Goal: Information Seeking & Learning: Learn about a topic

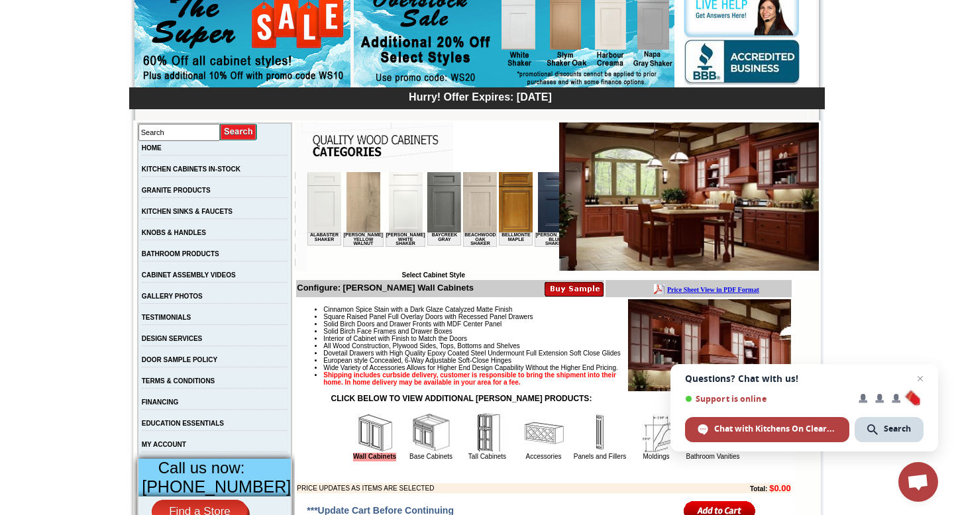
click at [365, 211] on img at bounding box center [363, 202] width 34 height 60
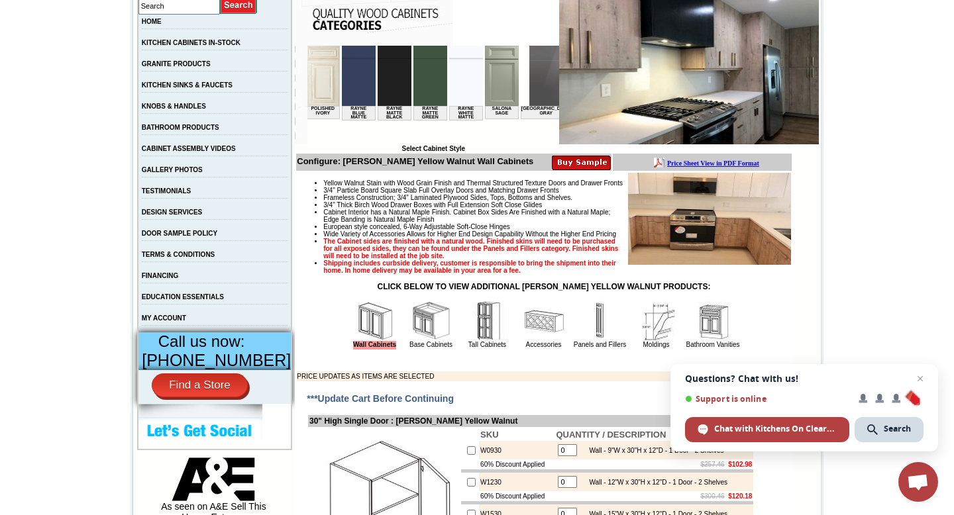
scroll to position [0, 1772]
click at [610, 85] on img at bounding box center [627, 76] width 34 height 60
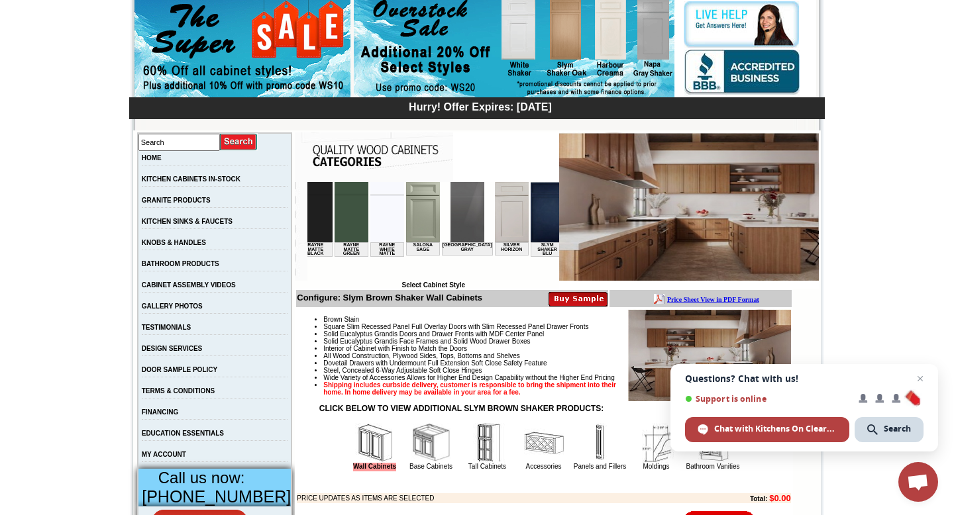
scroll to position [0, 1859]
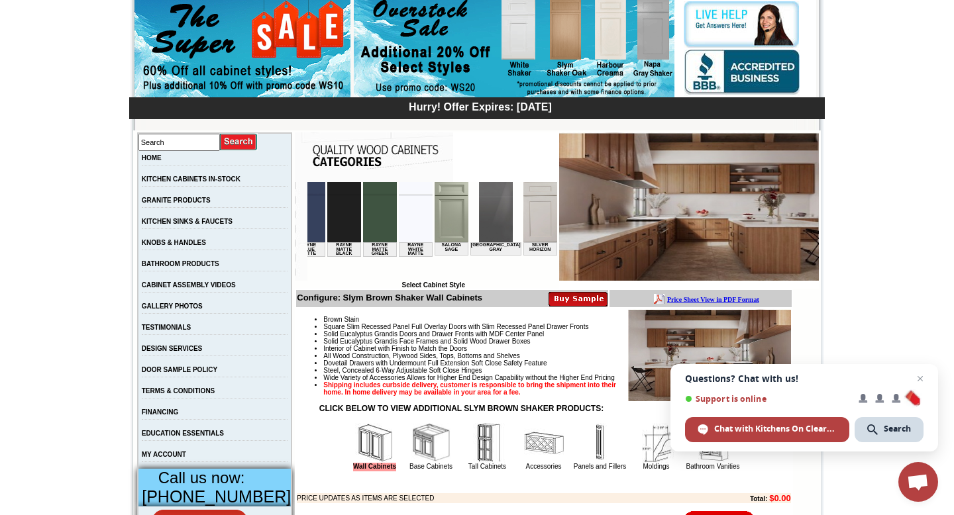
click at [627, 217] on img at bounding box center [689, 206] width 260 height 148
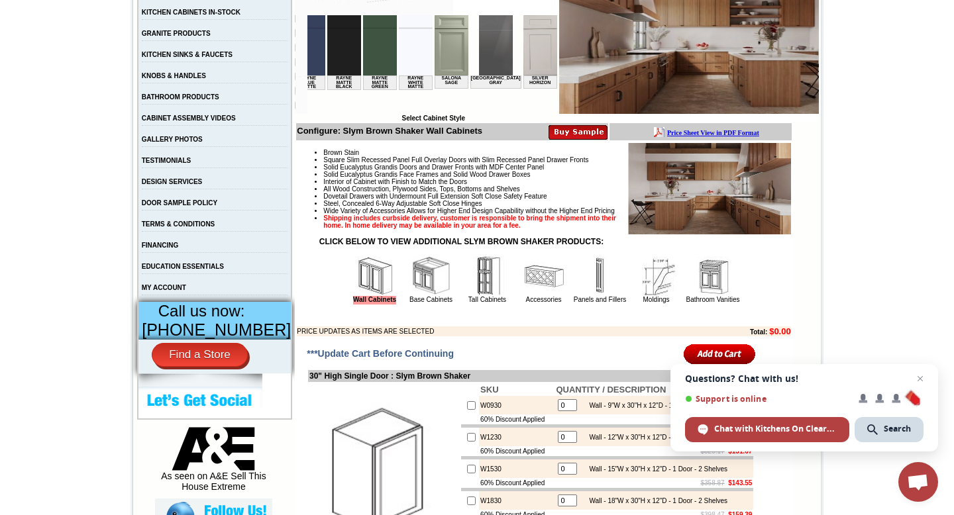
scroll to position [278, 0]
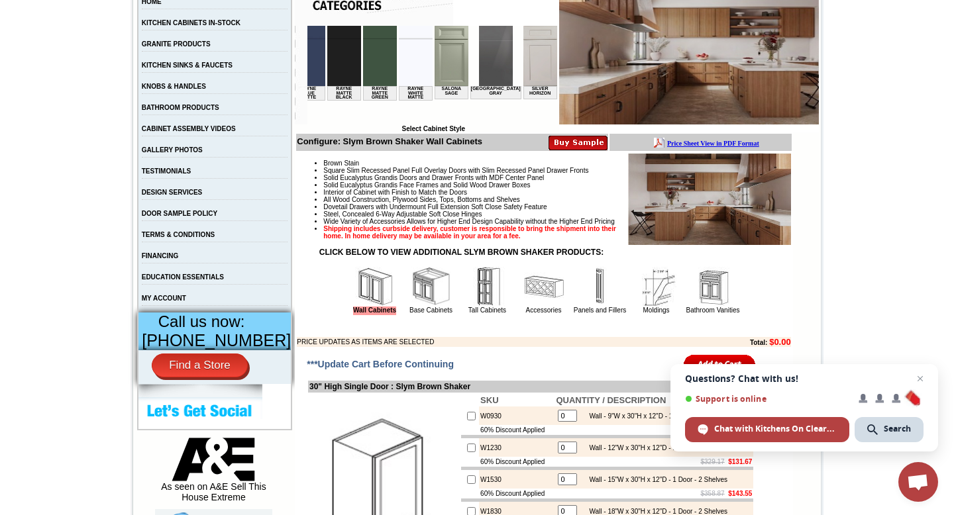
click at [667, 206] on img at bounding box center [709, 199] width 163 height 92
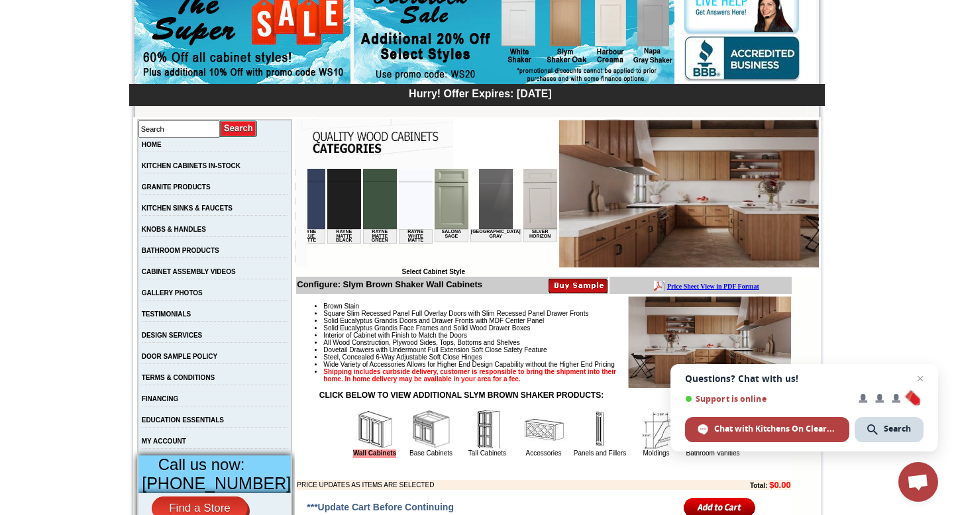
scroll to position [119, 0]
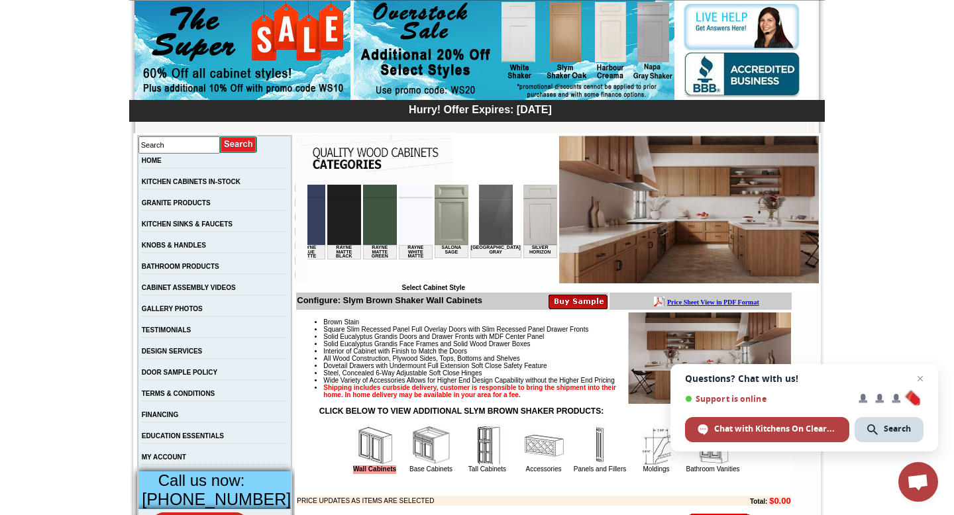
click at [583, 201] on img at bounding box center [689, 209] width 260 height 148
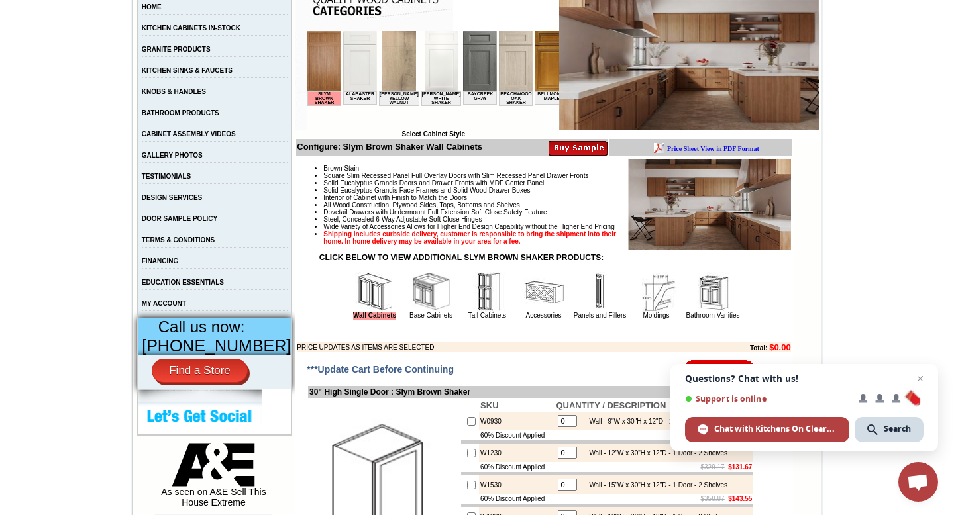
scroll to position [304, 0]
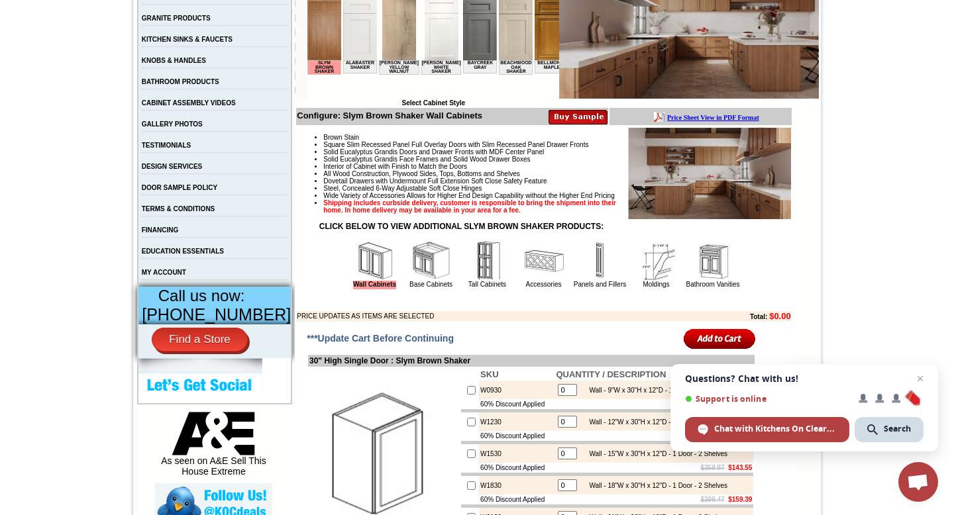
click at [709, 187] on img at bounding box center [709, 173] width 163 height 92
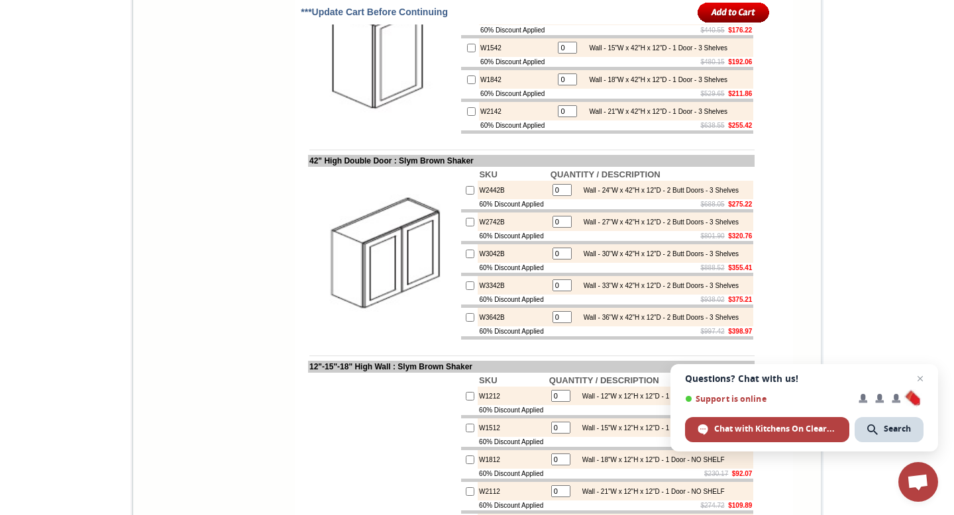
scroll to position [1623, 0]
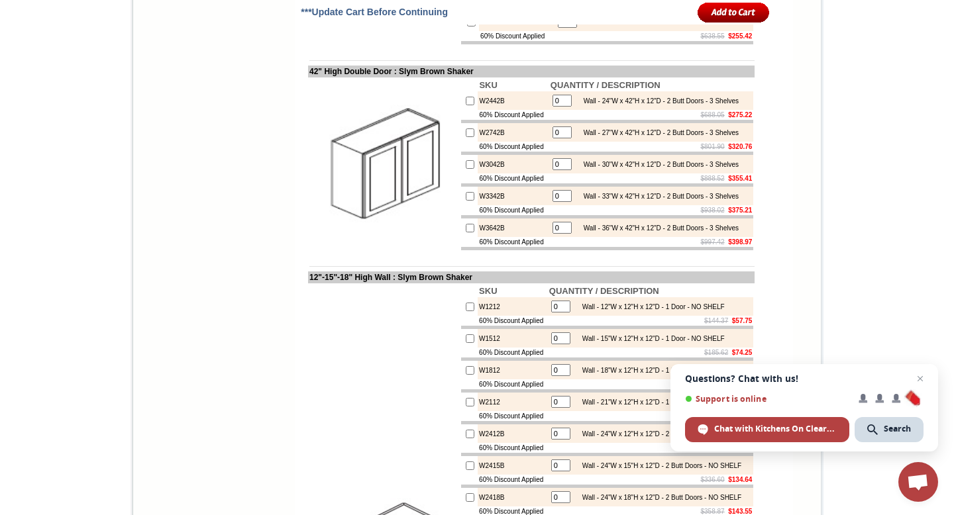
click at [388, 239] on img at bounding box center [383, 164] width 149 height 149
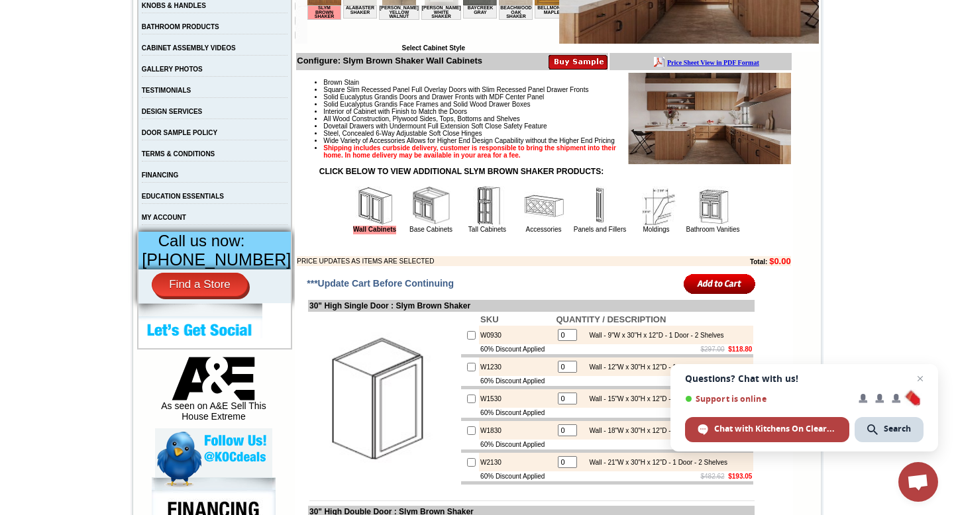
scroll to position [91, 0]
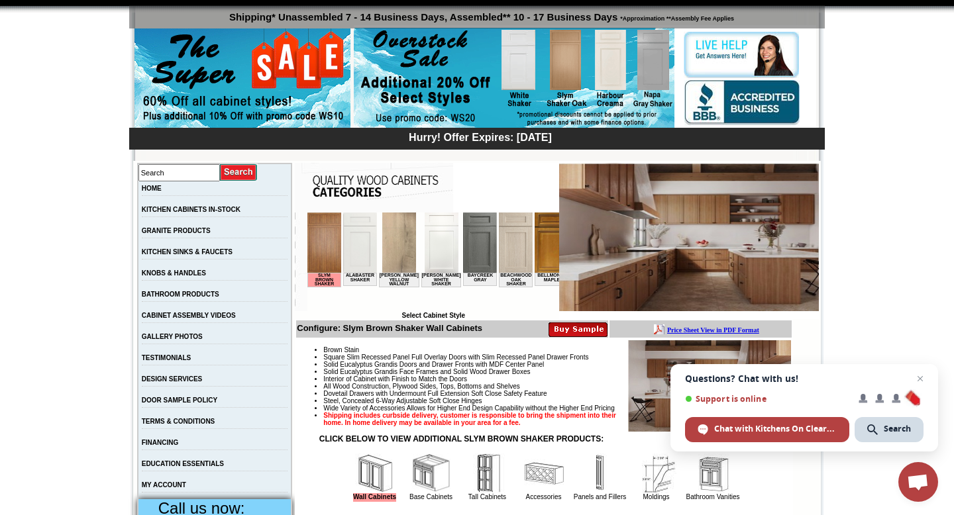
click at [587, 330] on img at bounding box center [577, 329] width 59 height 16
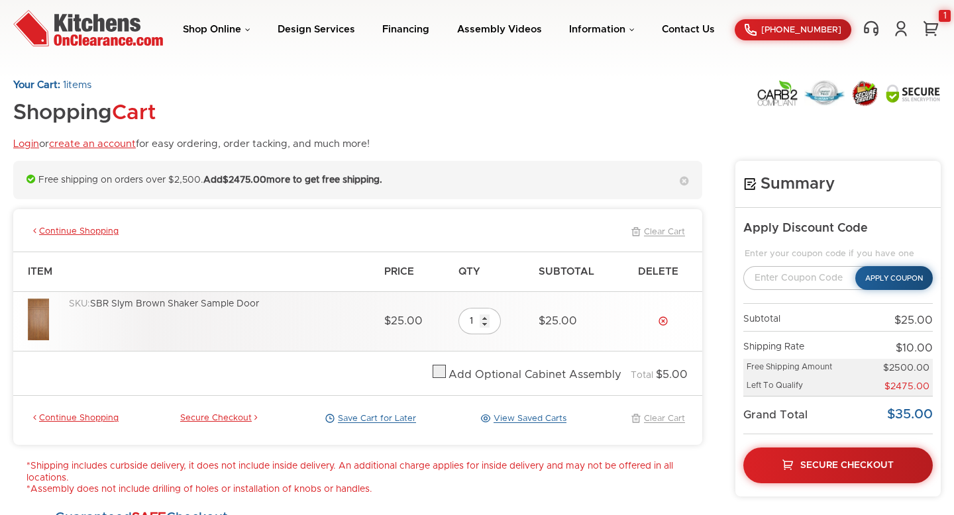
click at [44, 314] on img at bounding box center [38, 320] width 21 height 42
drag, startPoint x: 115, startPoint y: 303, endPoint x: 201, endPoint y: 302, distance: 86.8
click at [201, 302] on div "SKU: SBR Slym Brown Shaker Sample Door" at bounding box center [220, 322] width 302 height 46
copy div "Slym Brown Shaker"
click at [593, 28] on link "Information" at bounding box center [602, 30] width 66 height 10
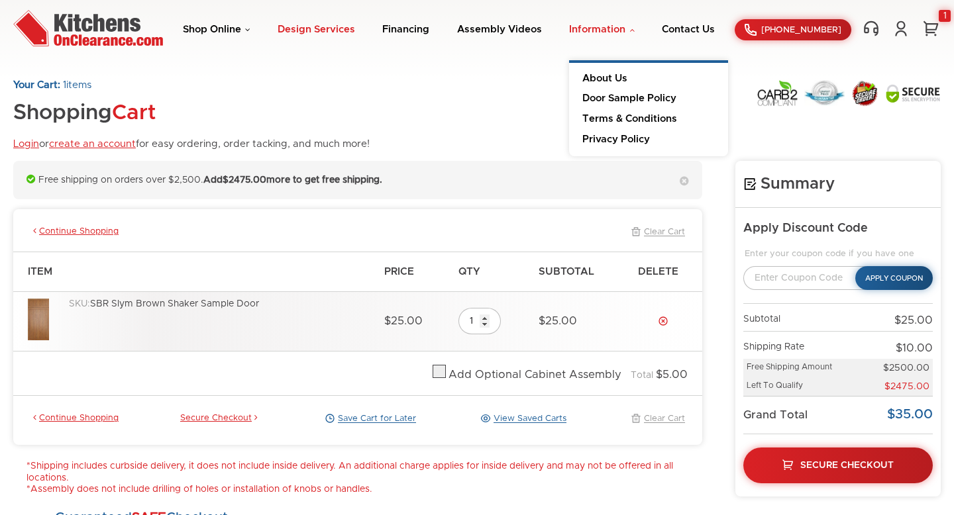
click at [308, 30] on link "Design Services" at bounding box center [316, 30] width 77 height 10
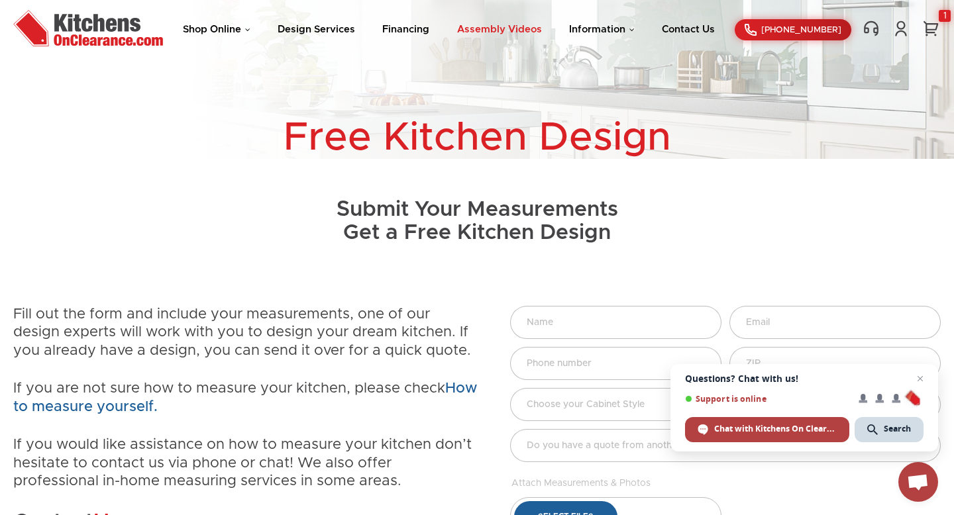
click at [481, 30] on link "Assembly Videos" at bounding box center [499, 30] width 85 height 10
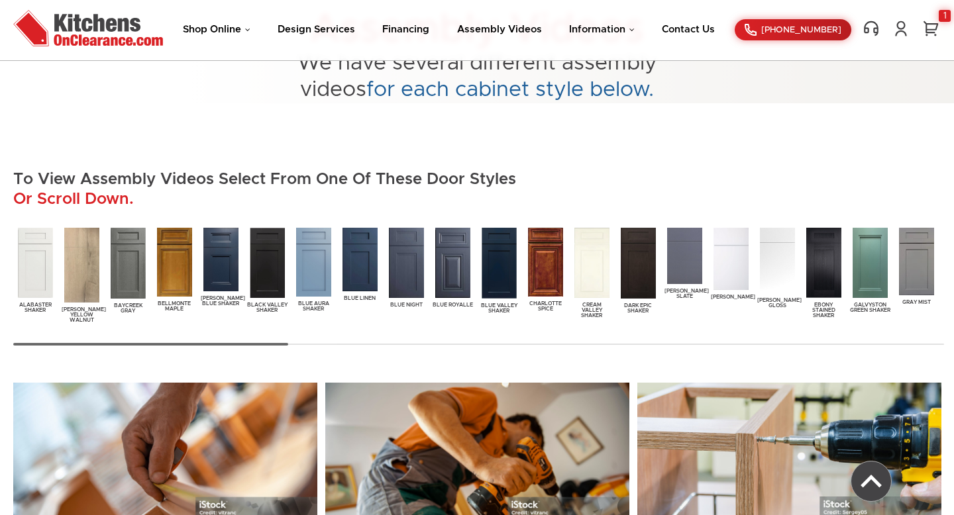
scroll to position [200, 0]
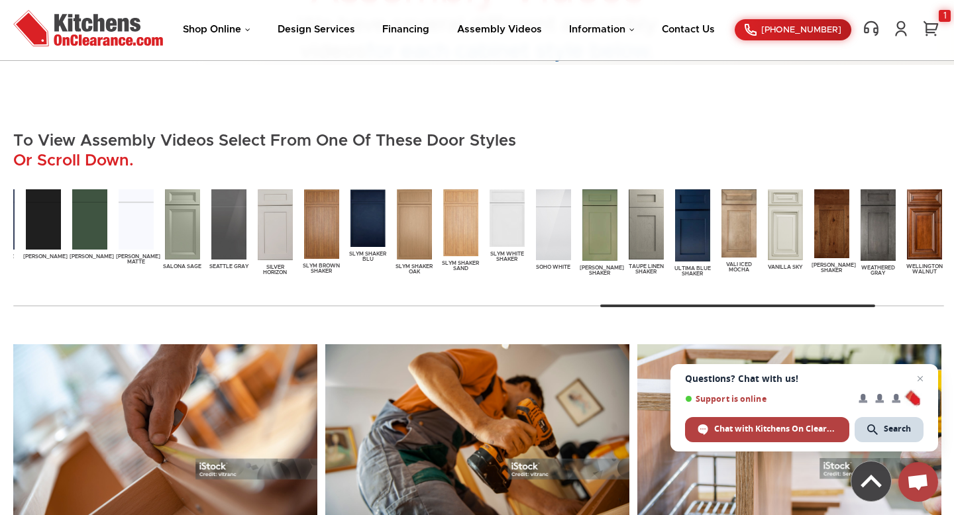
click at [331, 234] on img at bounding box center [321, 224] width 40 height 75
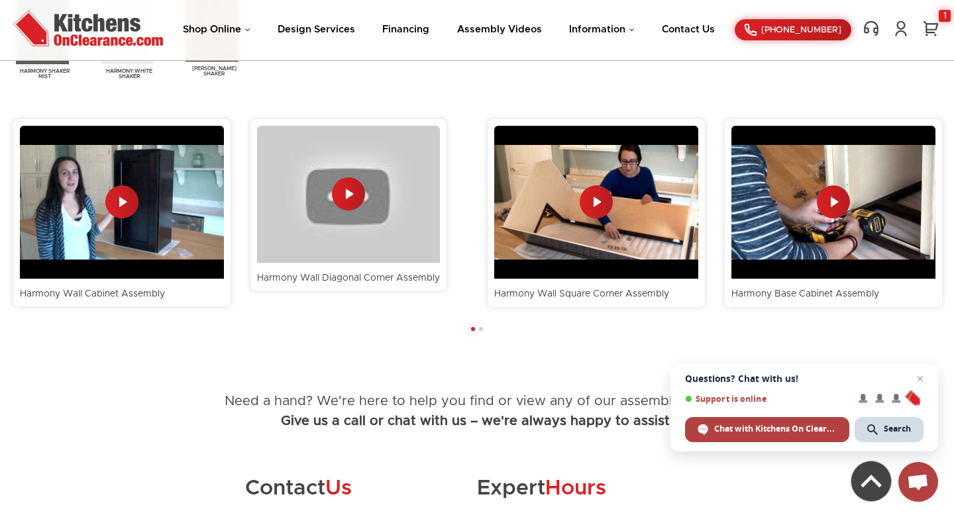
scroll to position [3323, 0]
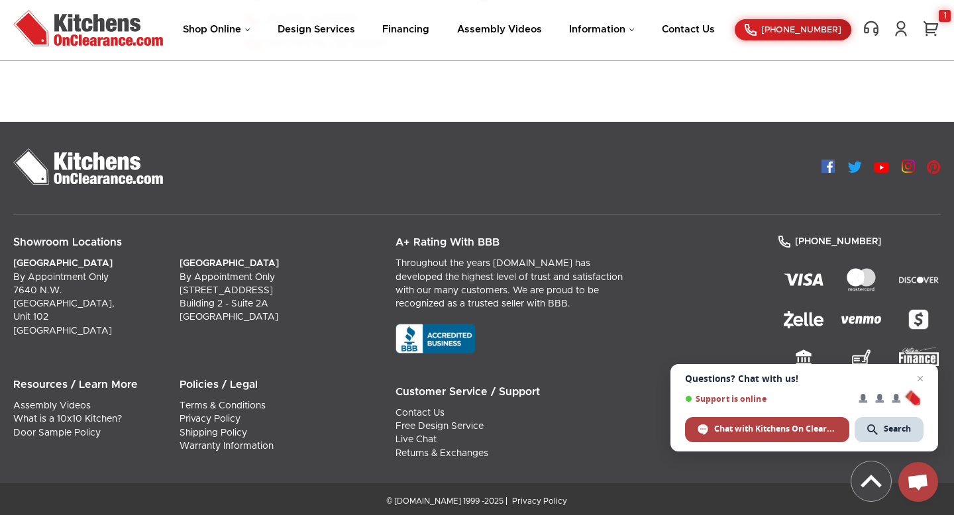
click at [906, 164] on img at bounding box center [907, 166] width 13 height 13
click at [821, 162] on img at bounding box center [827, 166] width 13 height 13
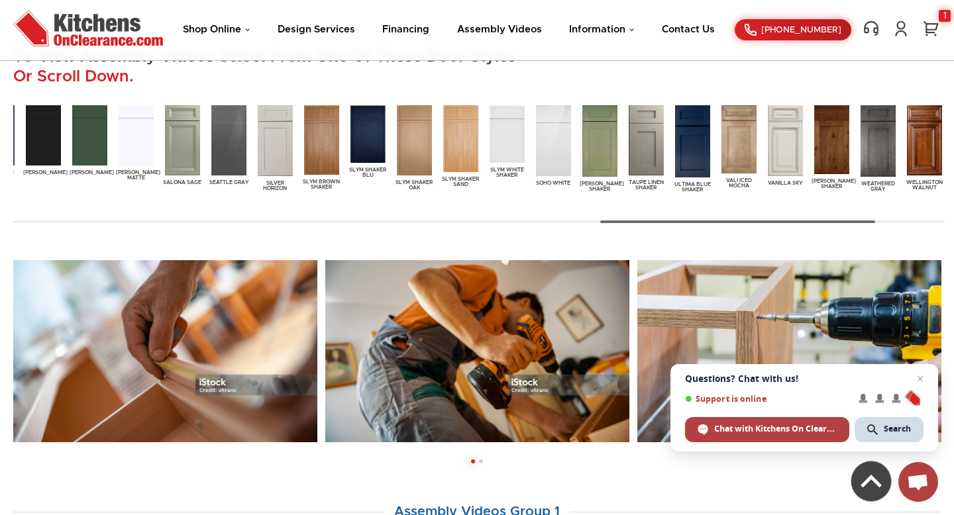
scroll to position [0, 0]
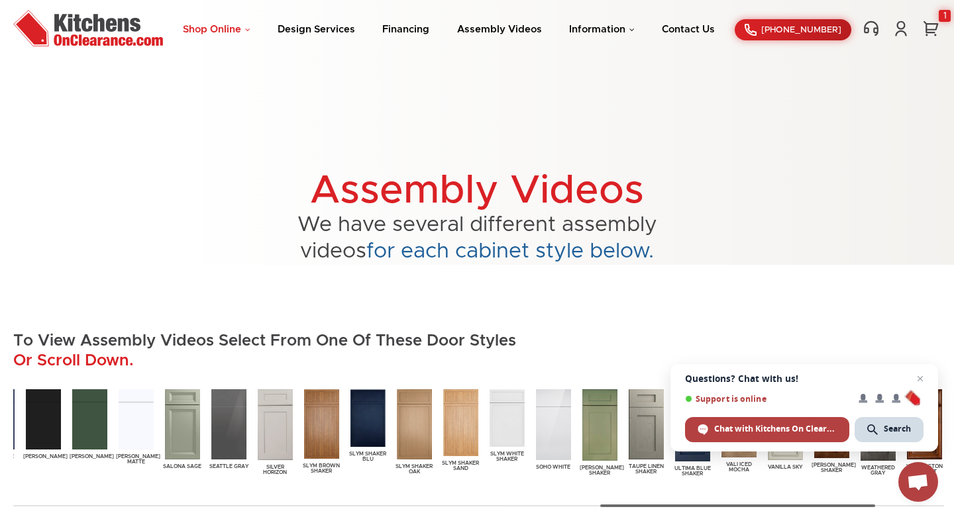
click at [230, 30] on link "Shop Online" at bounding box center [217, 30] width 68 height 10
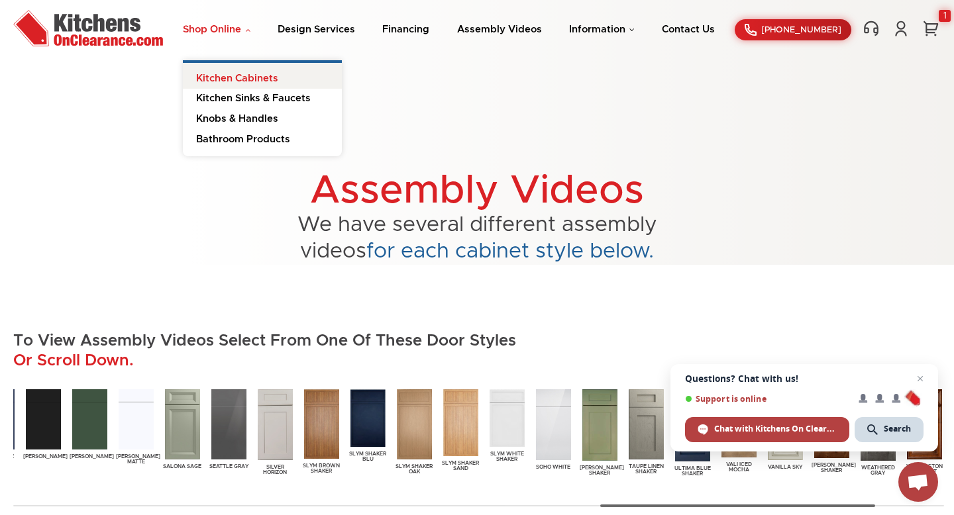
click at [223, 72] on link "Kitchen Cabinets" at bounding box center [262, 76] width 159 height 26
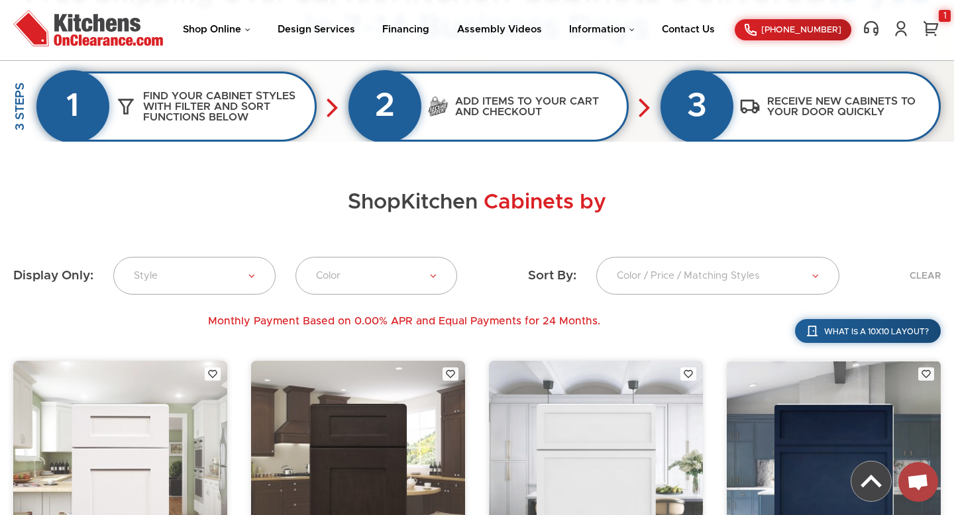
scroll to position [232, 0]
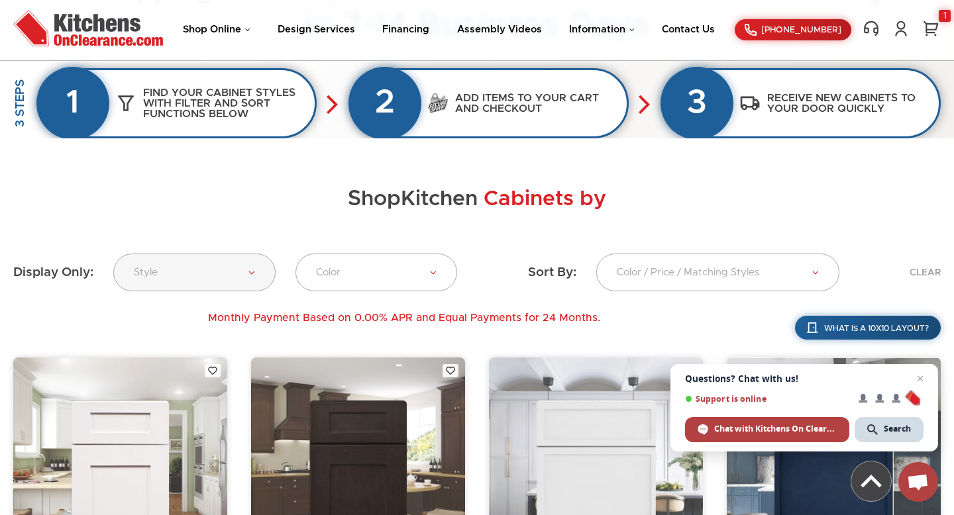
click at [246, 276] on link "Style" at bounding box center [194, 273] width 162 height 38
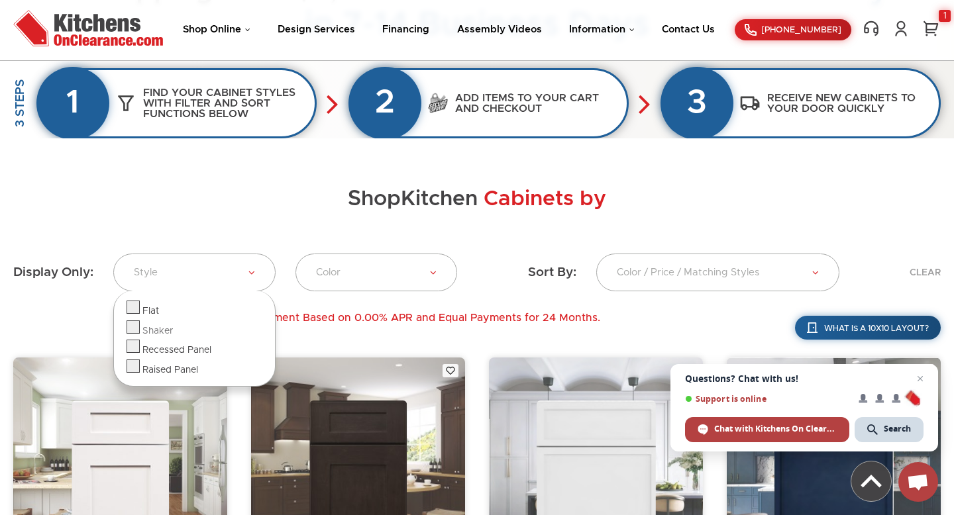
click at [160, 326] on div "Shaker" at bounding box center [157, 332] width 30 height 12
click at [480, 213] on div "Shop Kitchen Cabinets by Filters" at bounding box center [476, 208] width 927 height 92
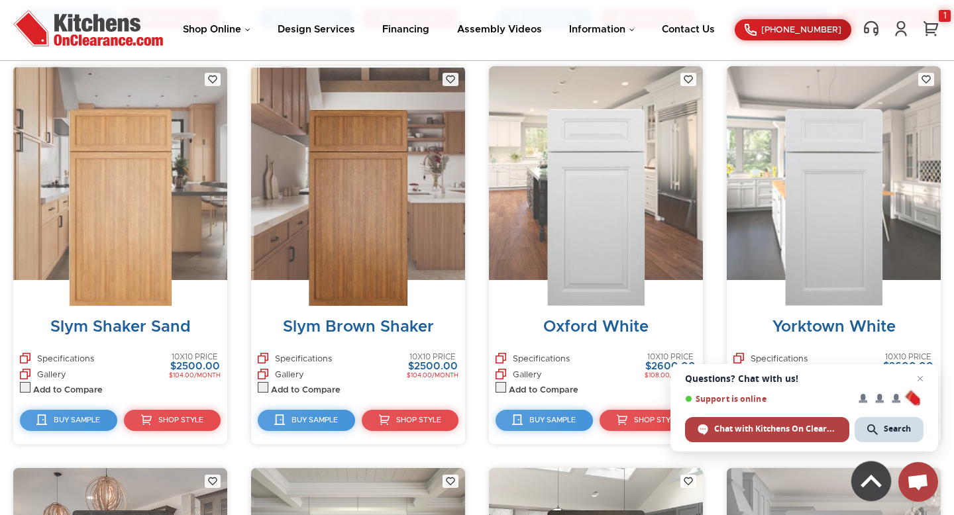
scroll to position [925, 0]
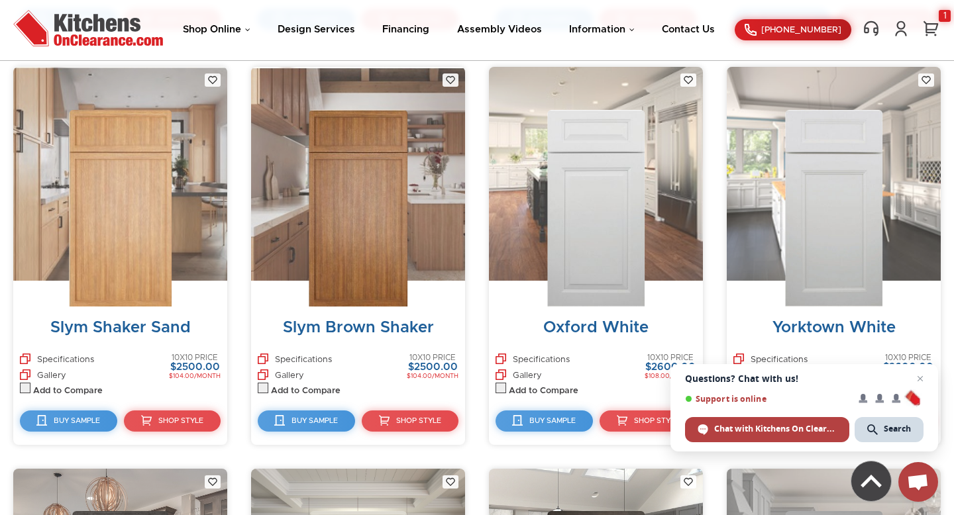
click at [361, 195] on img at bounding box center [358, 208] width 99 height 197
click at [298, 370] on link "Gallery" at bounding box center [281, 375] width 46 height 11
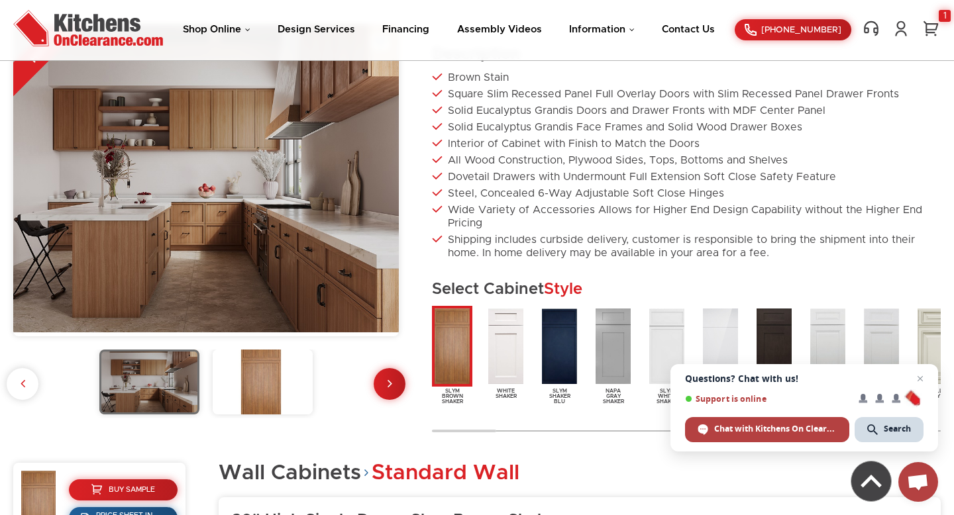
scroll to position [82, 0]
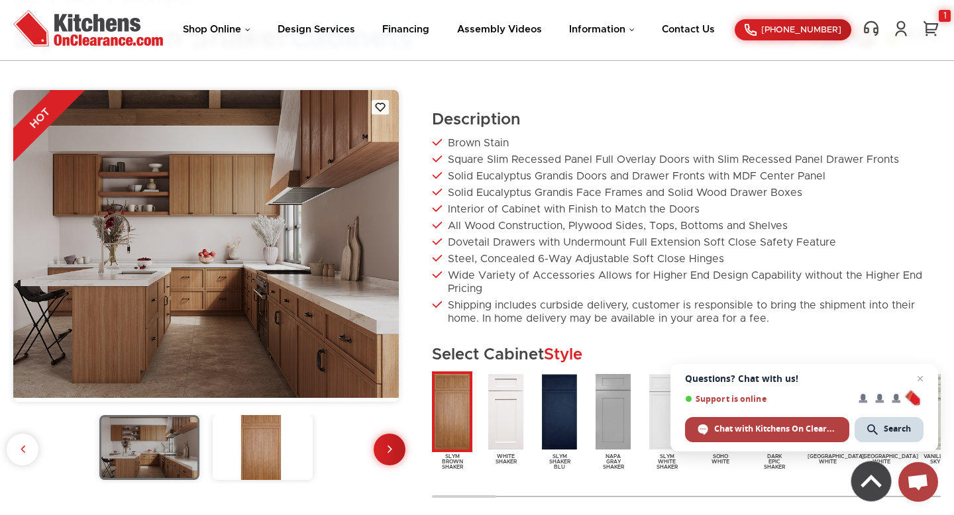
click at [268, 227] on img at bounding box center [205, 244] width 385 height 309
click at [267, 453] on img at bounding box center [263, 447] width 100 height 65
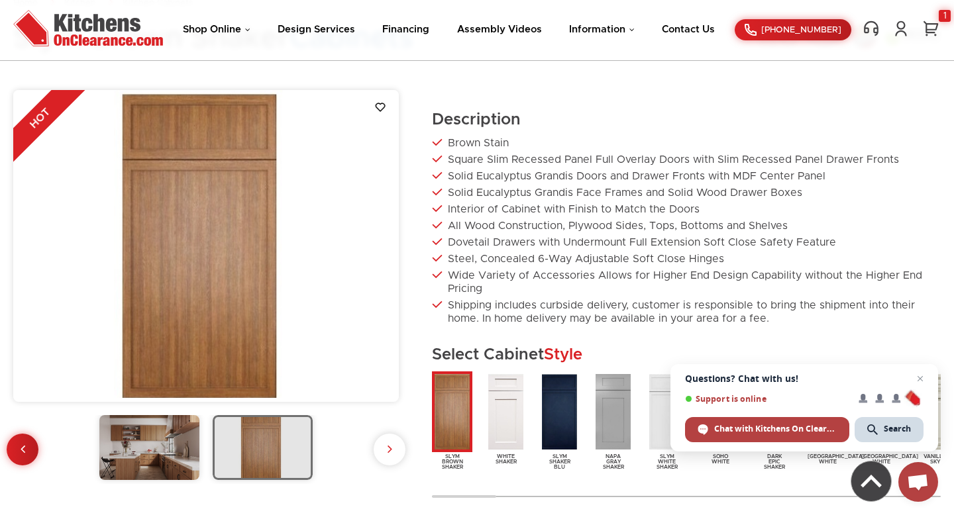
click at [189, 450] on img at bounding box center [149, 447] width 100 height 65
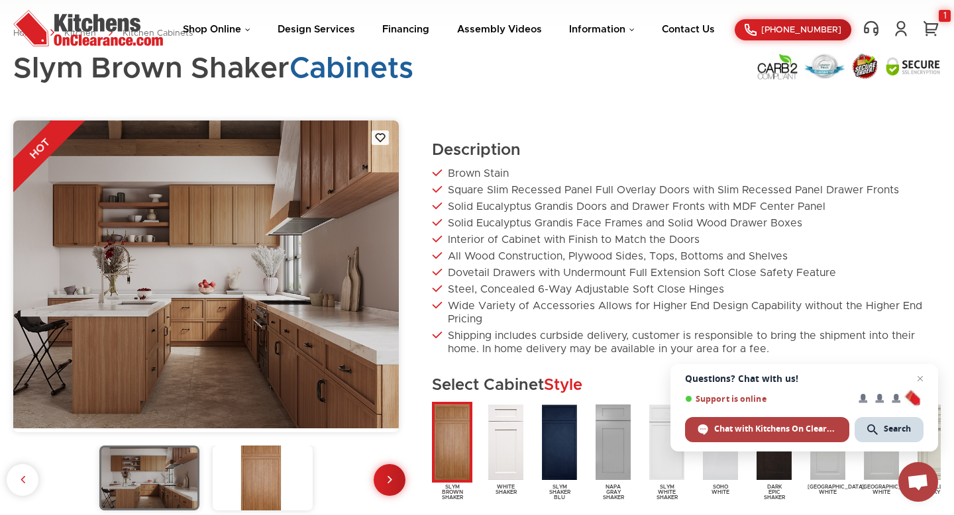
scroll to position [0, 0]
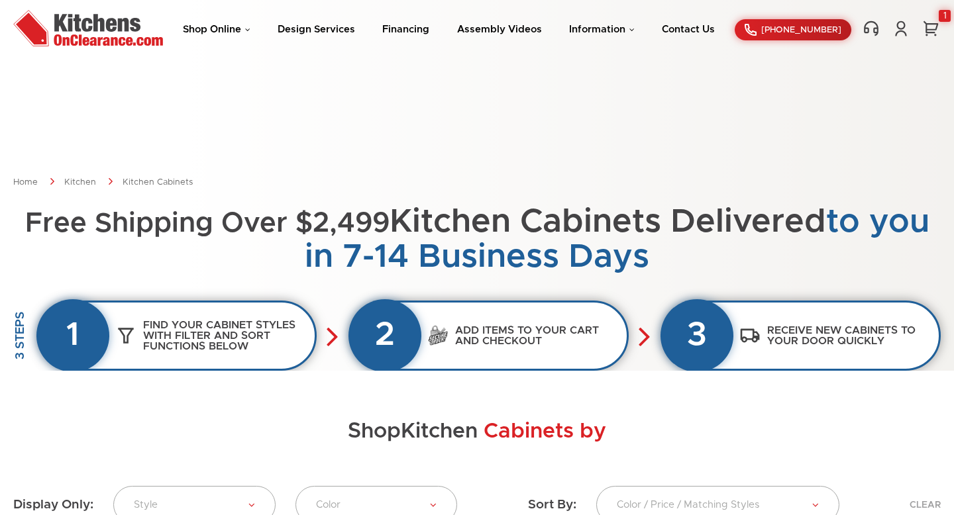
scroll to position [493, 0]
